Goal: Transaction & Acquisition: Obtain resource

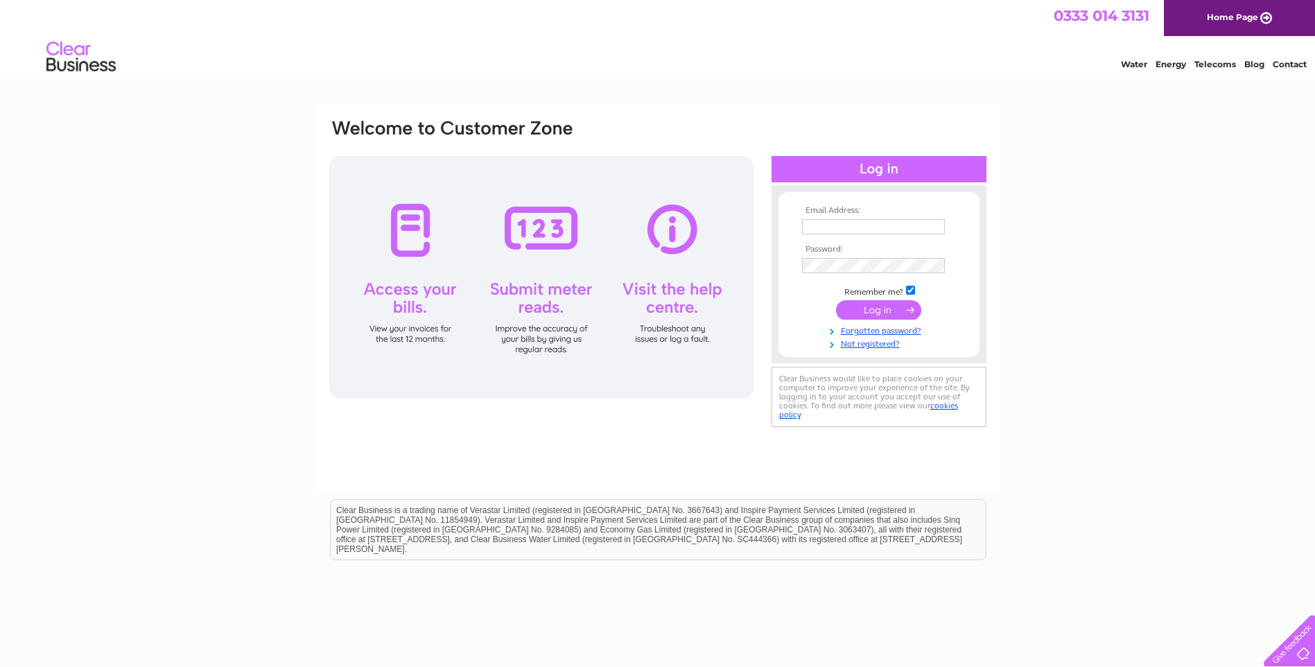
drag, startPoint x: 825, startPoint y: 53, endPoint x: 787, endPoint y: 64, distance: 39.9
click at [826, 53] on div "Water Energy Telecoms Blog Contact" at bounding box center [657, 58] width 1315 height 45
click at [848, 227] on input "text" at bounding box center [874, 227] width 144 height 17
type input "eddie.maclellan@outlook.com"
click at [890, 306] on input "submit" at bounding box center [878, 309] width 85 height 19
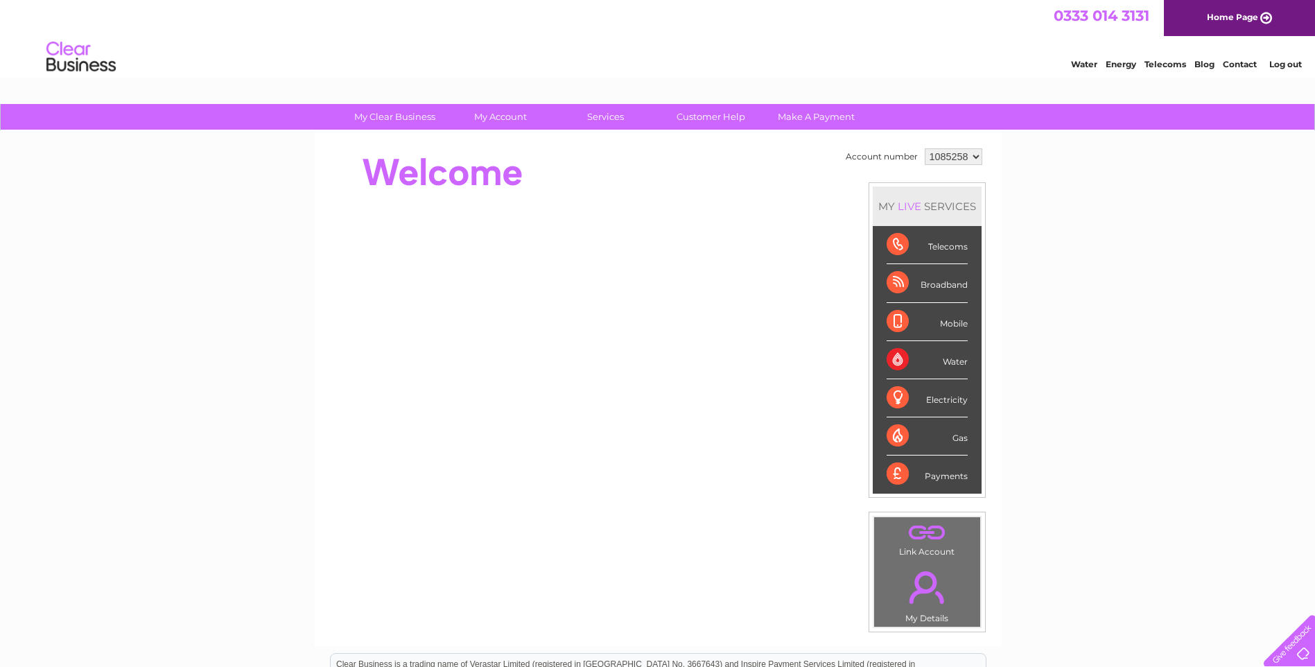
click at [969, 160] on select "1085258 1094827 1108916" at bounding box center [954, 156] width 58 height 17
click at [974, 159] on select "1085258 1094827 1108916" at bounding box center [954, 156] width 58 height 17
click at [925, 148] on select "1085258 1094827 1108916" at bounding box center [954, 156] width 58 height 17
click at [977, 159] on select "1085258 1094827 1108916" at bounding box center [954, 156] width 58 height 17
select select "1094827"
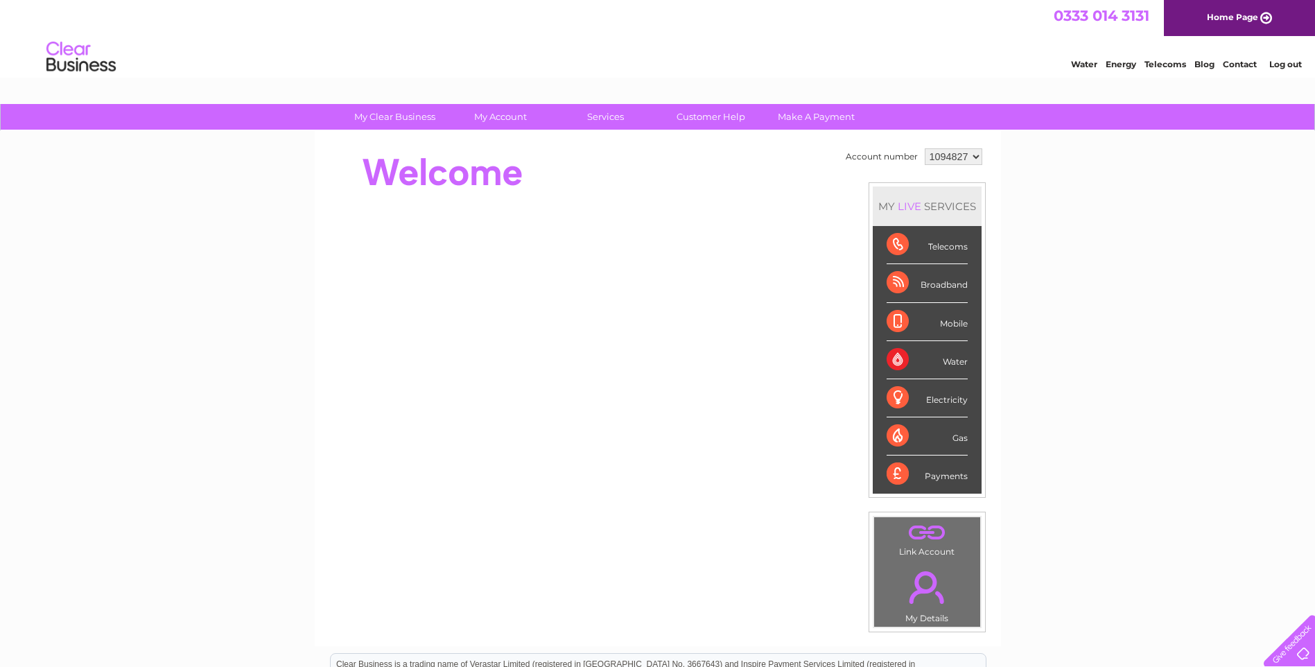
click at [925, 148] on select "1085258 1094827 1108916" at bounding box center [954, 156] width 58 height 17
click at [976, 153] on select "1085258 1094827 1108916" at bounding box center [954, 156] width 58 height 17
select select "1085258"
click at [925, 148] on select "1085258 1094827 1108916" at bounding box center [954, 156] width 58 height 17
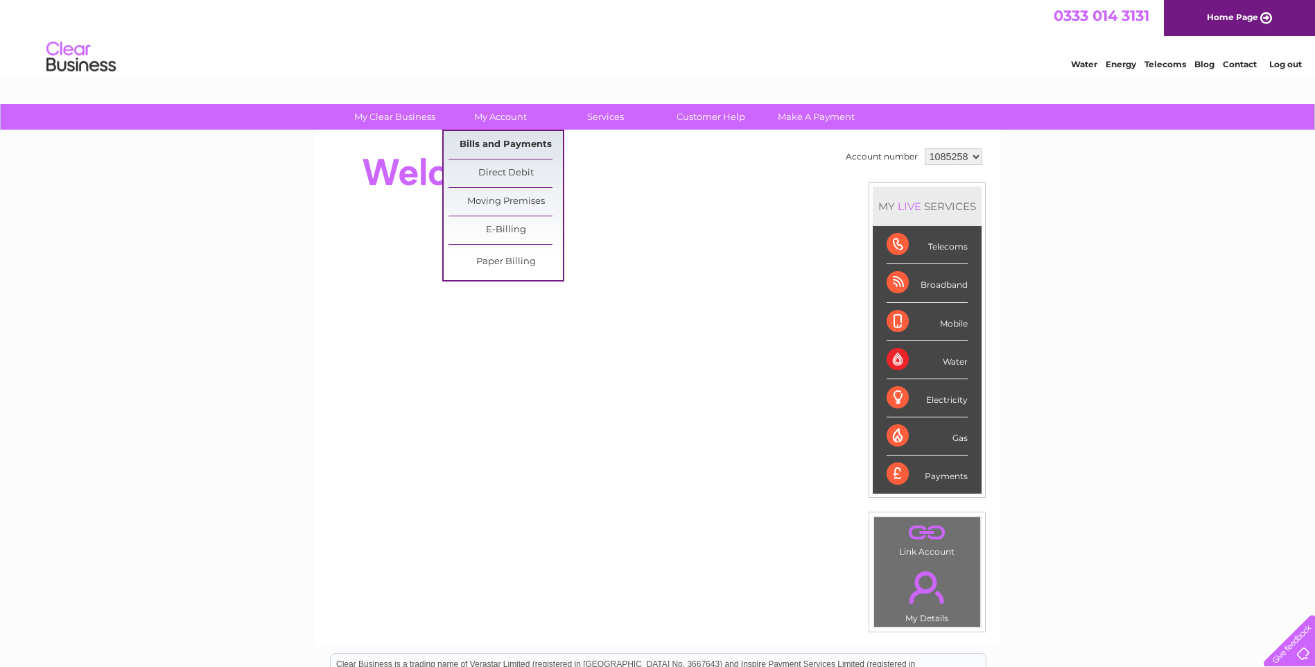
click at [503, 143] on link "Bills and Payments" at bounding box center [505, 145] width 114 height 28
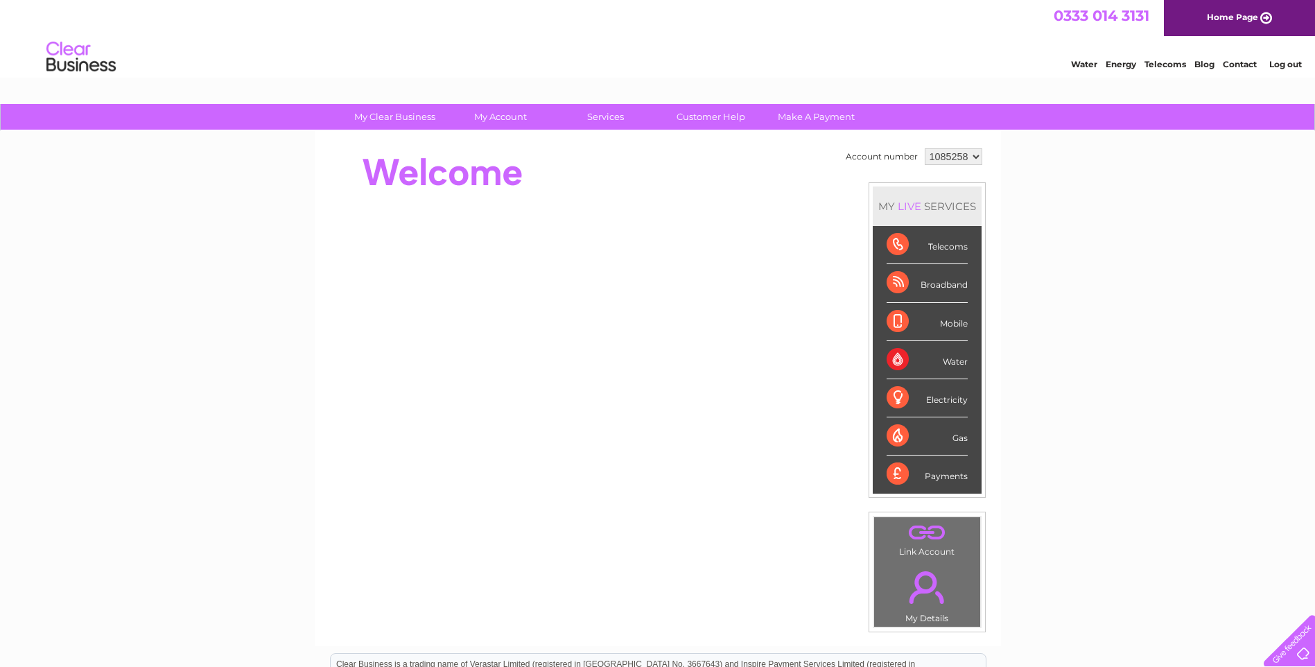
click at [974, 159] on select "1085258 1094827 1108916" at bounding box center [954, 156] width 58 height 17
select select "1094827"
click at [925, 148] on select "1085258 1094827 1108916" at bounding box center [954, 156] width 58 height 17
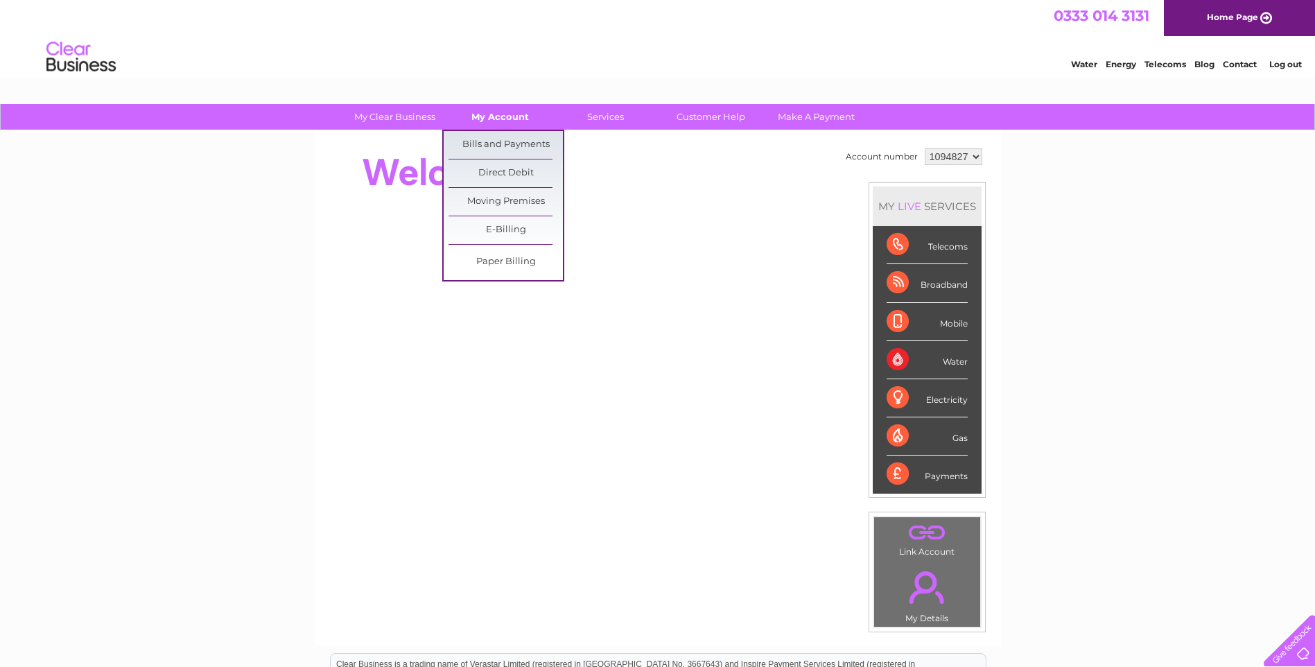
click at [495, 116] on link "My Account" at bounding box center [500, 117] width 114 height 26
click at [496, 139] on link "Bills and Payments" at bounding box center [505, 145] width 114 height 28
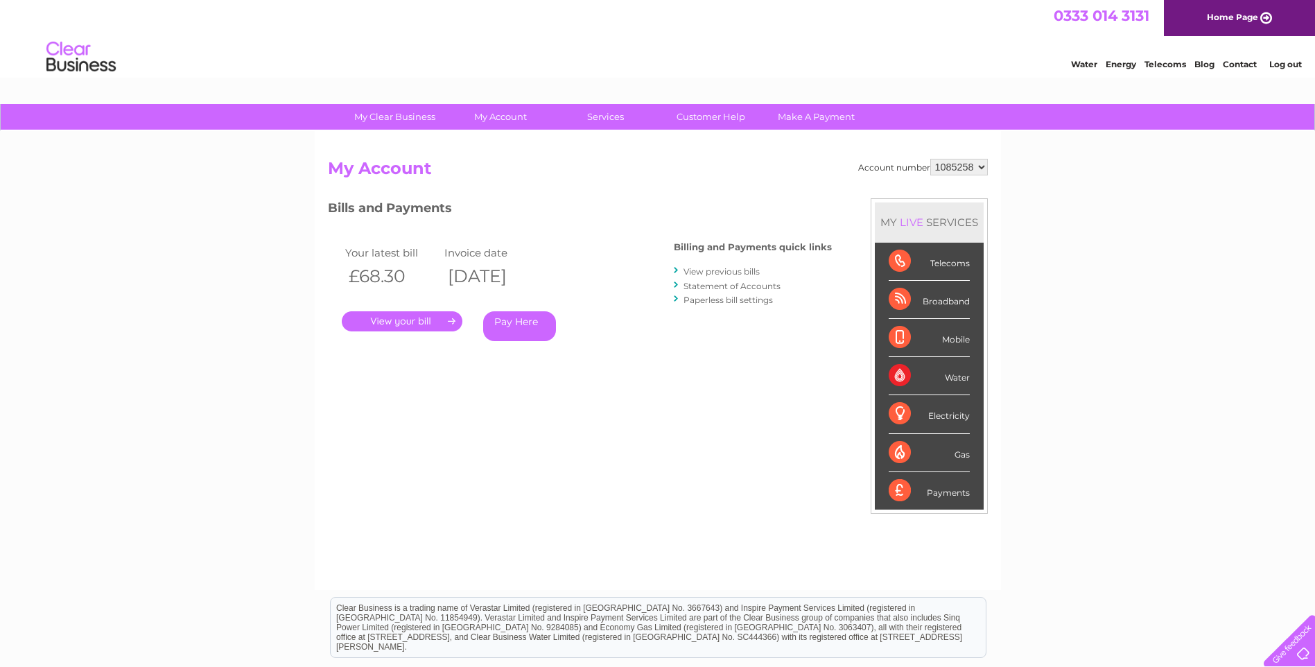
click at [983, 168] on select "1085258 1094827 1108916" at bounding box center [959, 167] width 58 height 17
select select "1094827"
click at [930, 159] on select "1085258 1094827 1108916" at bounding box center [959, 167] width 58 height 17
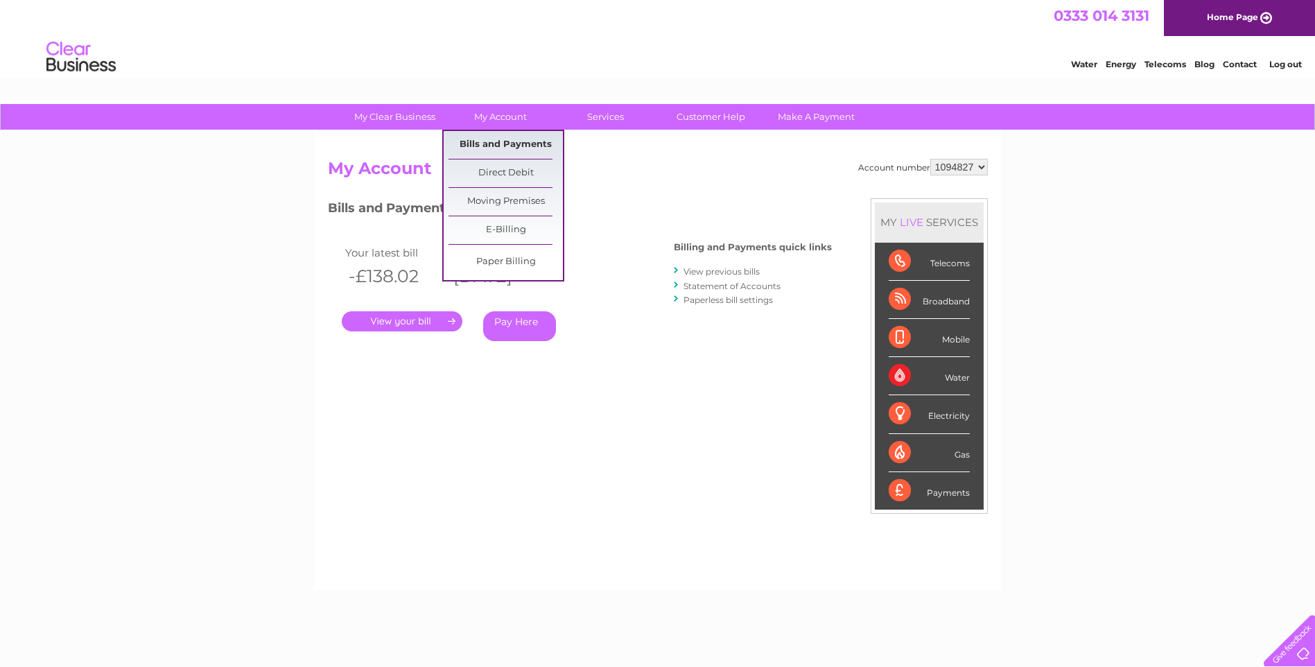
click at [496, 139] on link "Bills and Payments" at bounding box center [505, 145] width 114 height 28
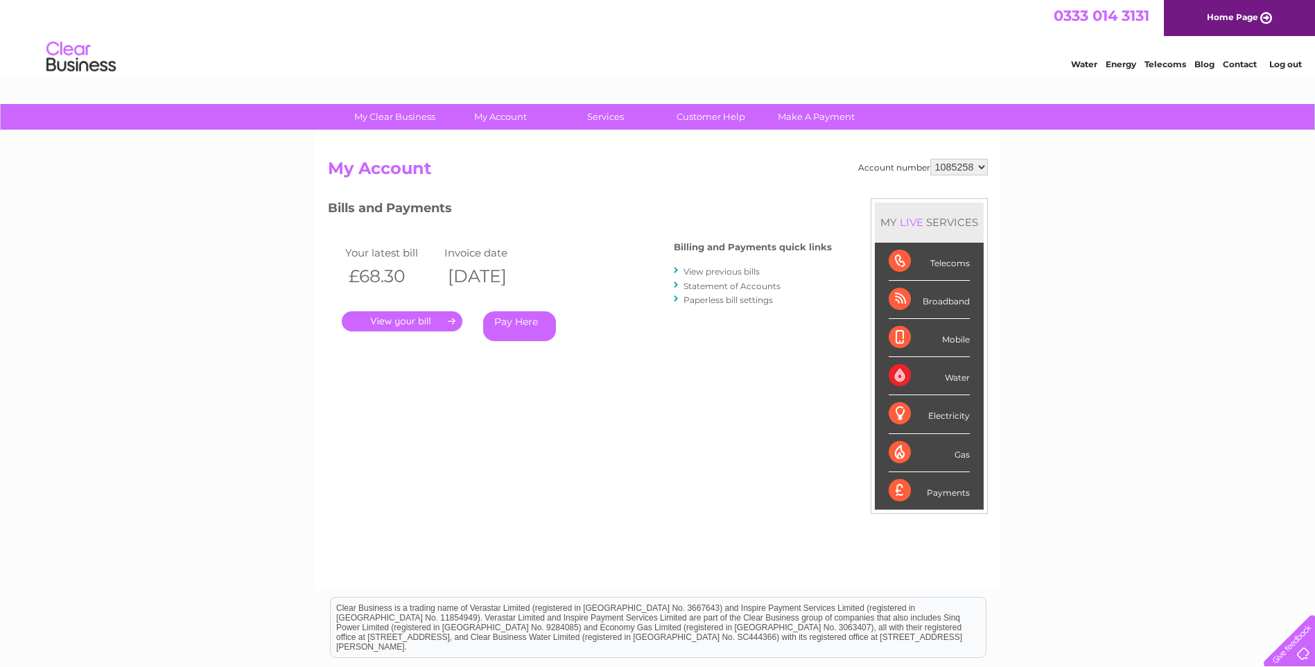
click at [979, 168] on select "1085258 1094827 1108916" at bounding box center [959, 167] width 58 height 17
select select "1094827"
click at [930, 159] on select "1085258 1094827 1108916" at bounding box center [959, 167] width 58 height 17
click at [947, 171] on select "1085258 1094827 1108916" at bounding box center [959, 167] width 58 height 17
select select "1108916"
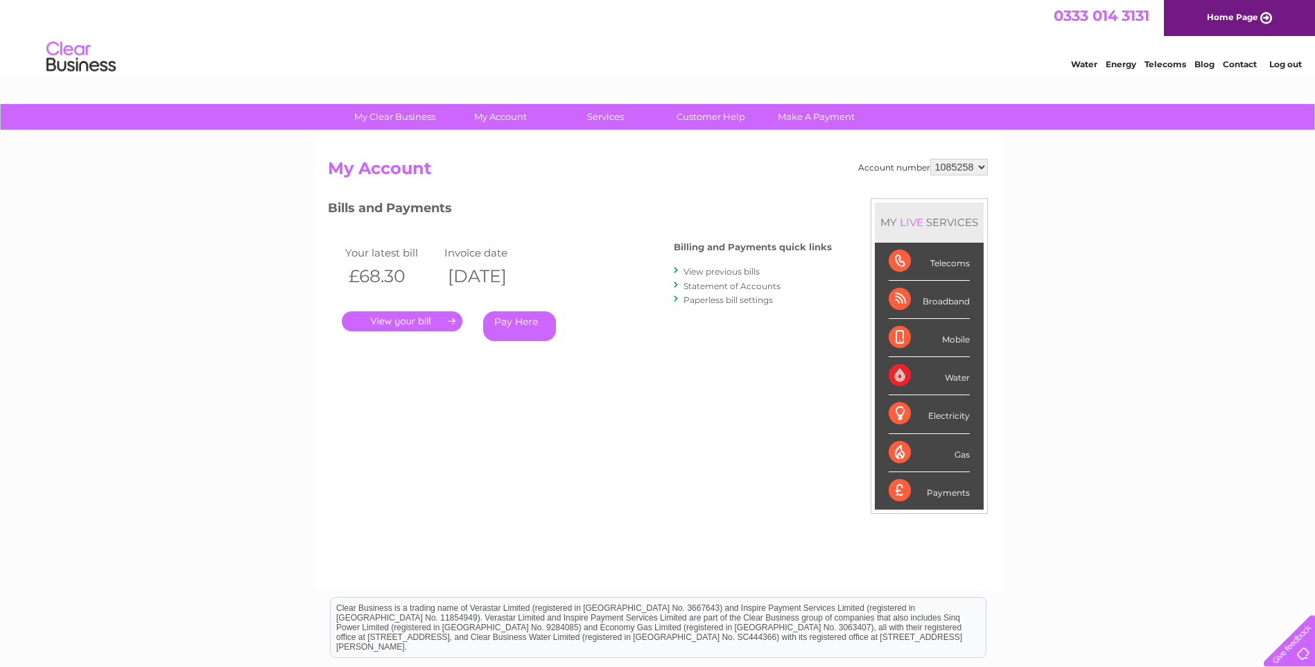
click at [930, 159] on select "1085258 1094827 1108916" at bounding box center [959, 167] width 58 height 17
click at [500, 134] on div "Account number 1085258 1094827 1108916 My Account MY LIVE SERVICES Telecoms Bro…" at bounding box center [658, 360] width 686 height 459
click at [731, 268] on link "View previous bills" at bounding box center [721, 271] width 76 height 10
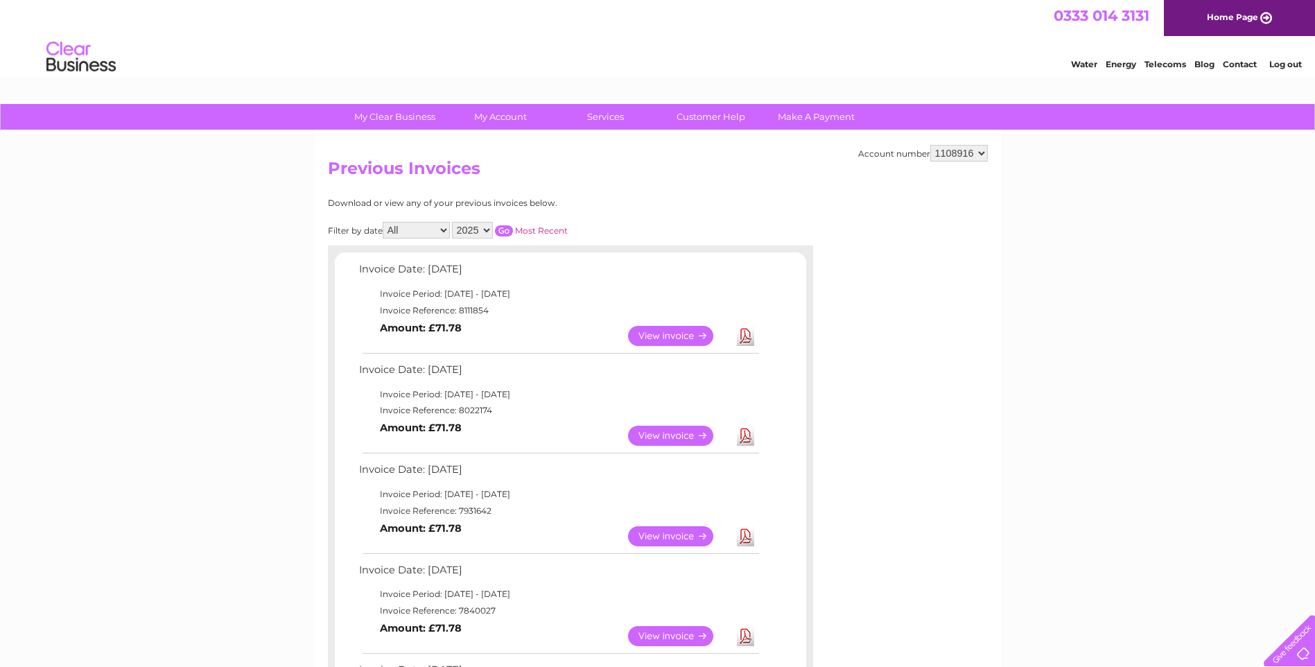
click at [745, 436] on link "Download" at bounding box center [745, 436] width 17 height 20
click at [682, 432] on link "View" at bounding box center [679, 436] width 102 height 20
click at [742, 336] on link "Download" at bounding box center [745, 336] width 17 height 20
click at [984, 156] on select "1085258 1094827 1108916" at bounding box center [959, 153] width 58 height 17
select select "1094827"
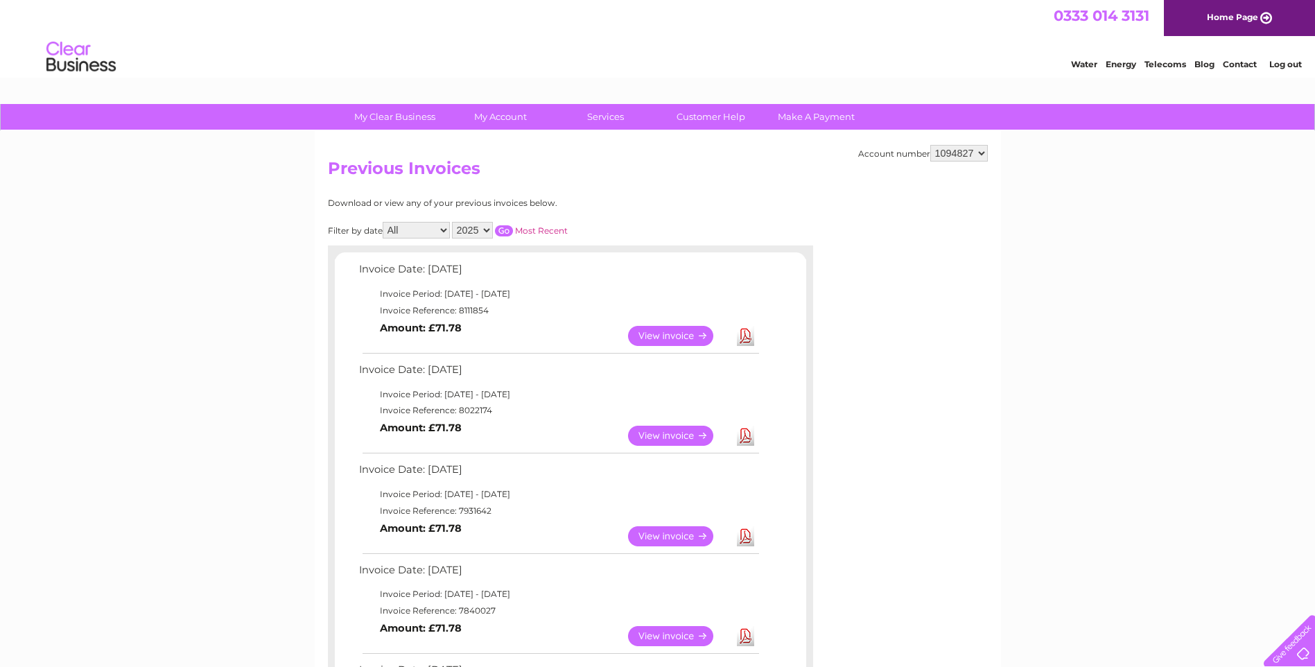
click at [930, 145] on select "1085258 1094827 1108916" at bounding box center [959, 153] width 58 height 17
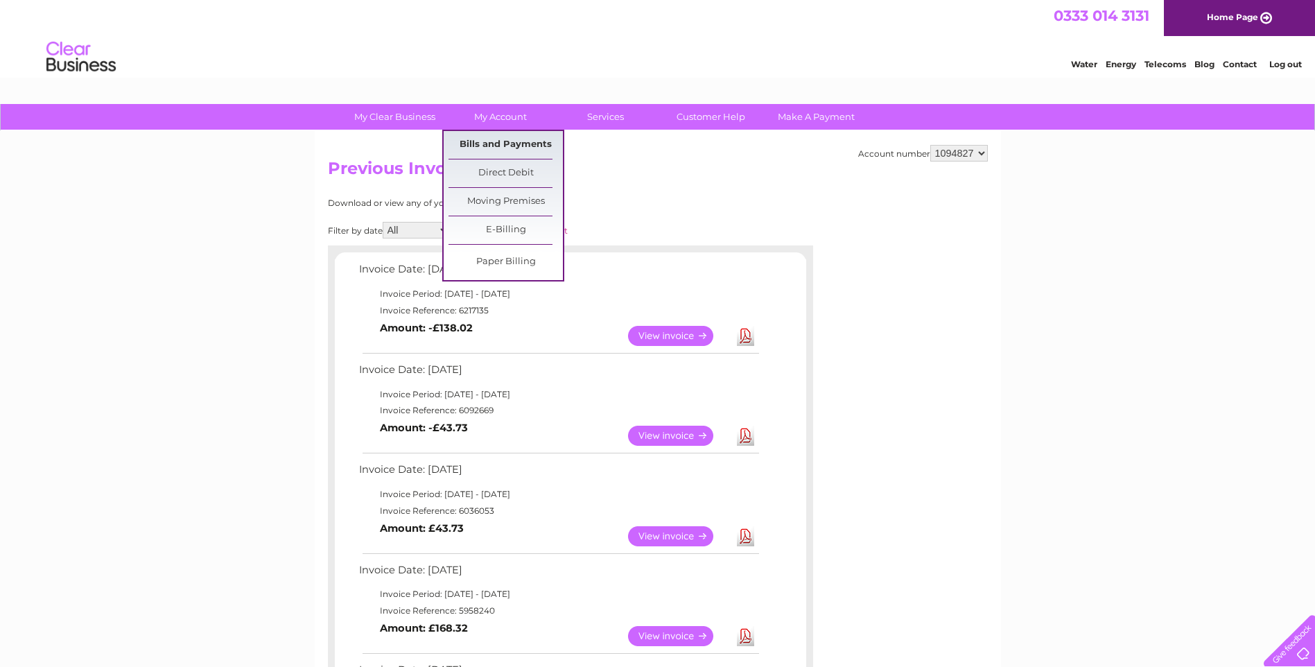
click at [500, 138] on link "Bills and Payments" at bounding box center [505, 145] width 114 height 28
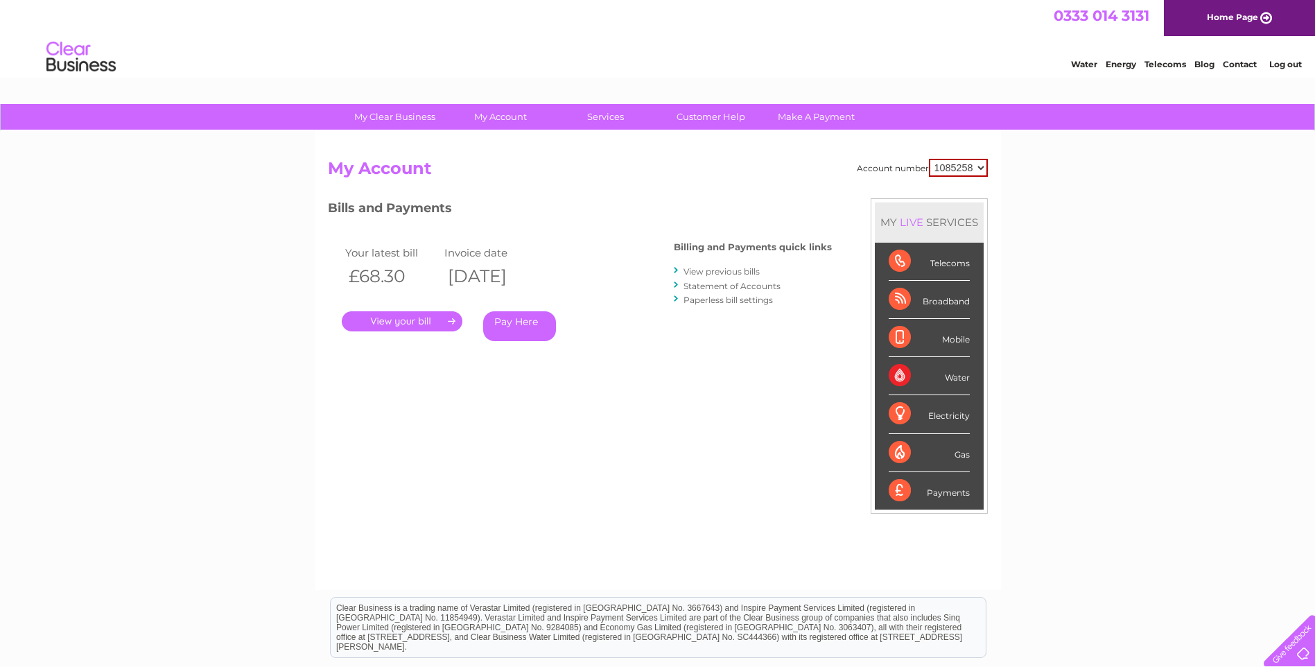
click at [701, 267] on link "View previous bills" at bounding box center [721, 271] width 76 height 10
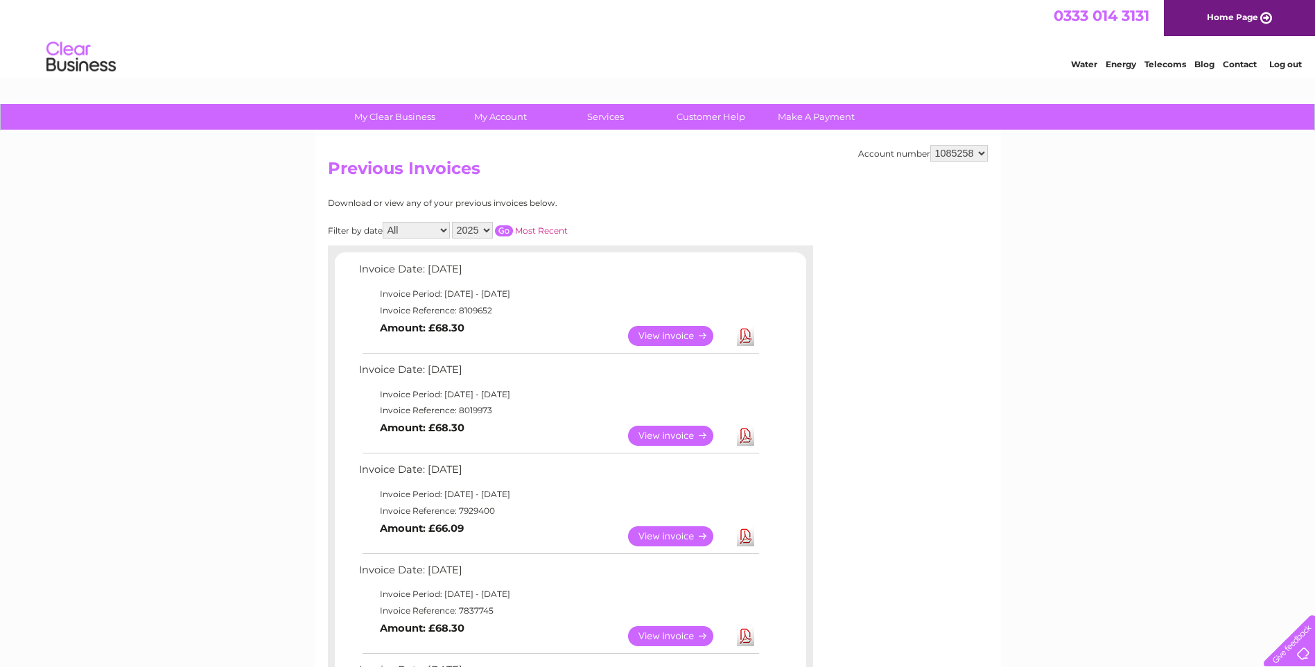
click at [748, 435] on link "Download" at bounding box center [745, 436] width 17 height 20
click at [744, 334] on link "Download" at bounding box center [745, 336] width 17 height 20
click at [984, 155] on select "1085258 1094827 1108916" at bounding box center [959, 153] width 58 height 17
select select "1094827"
click at [930, 145] on select "1085258 1094827 1108916" at bounding box center [959, 153] width 58 height 17
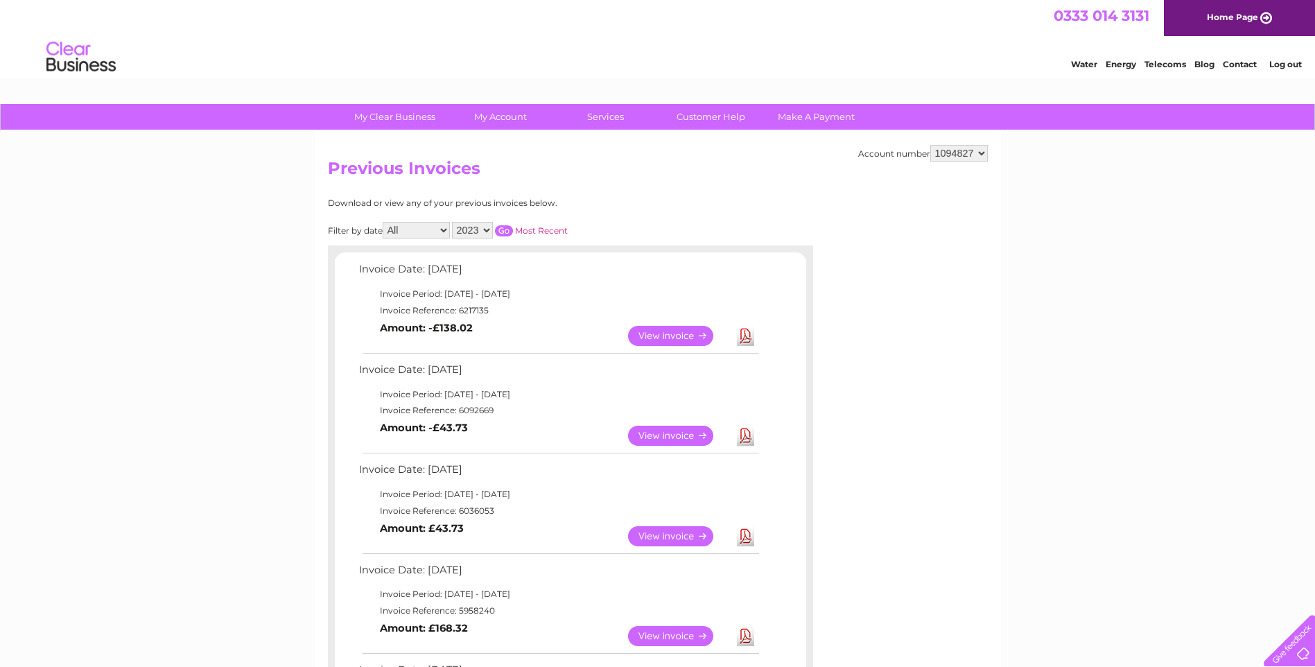
click at [1275, 69] on link "Log out" at bounding box center [1285, 64] width 33 height 10
